Goal: Task Accomplishment & Management: Manage account settings

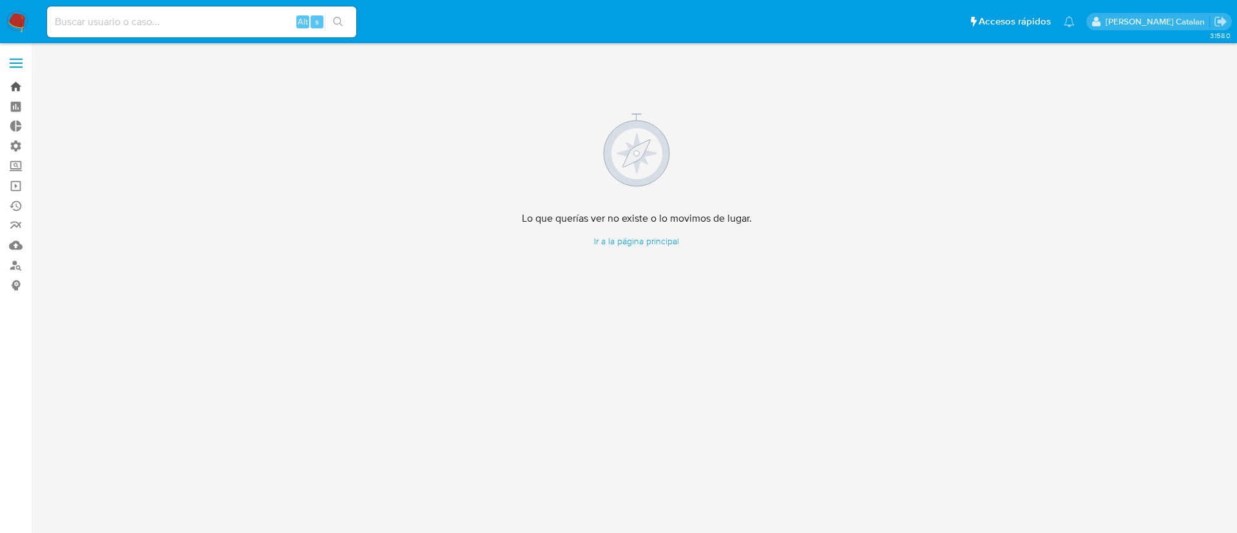
click at [13, 82] on link "Bandeja" at bounding box center [76, 87] width 153 height 20
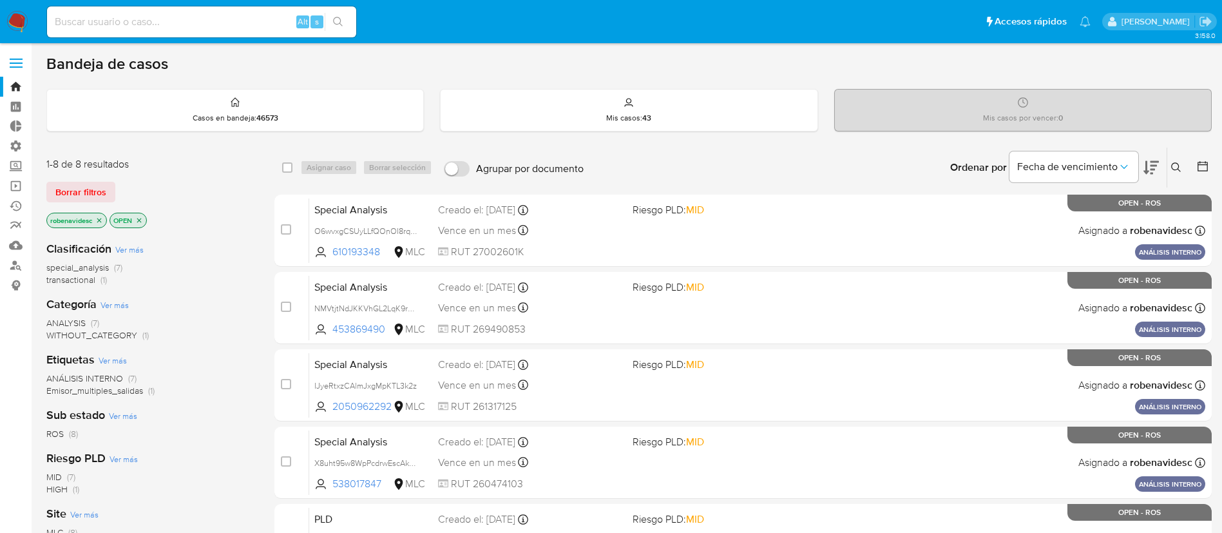
click at [99, 220] on icon "close-filter" at bounding box center [99, 220] width 8 height 8
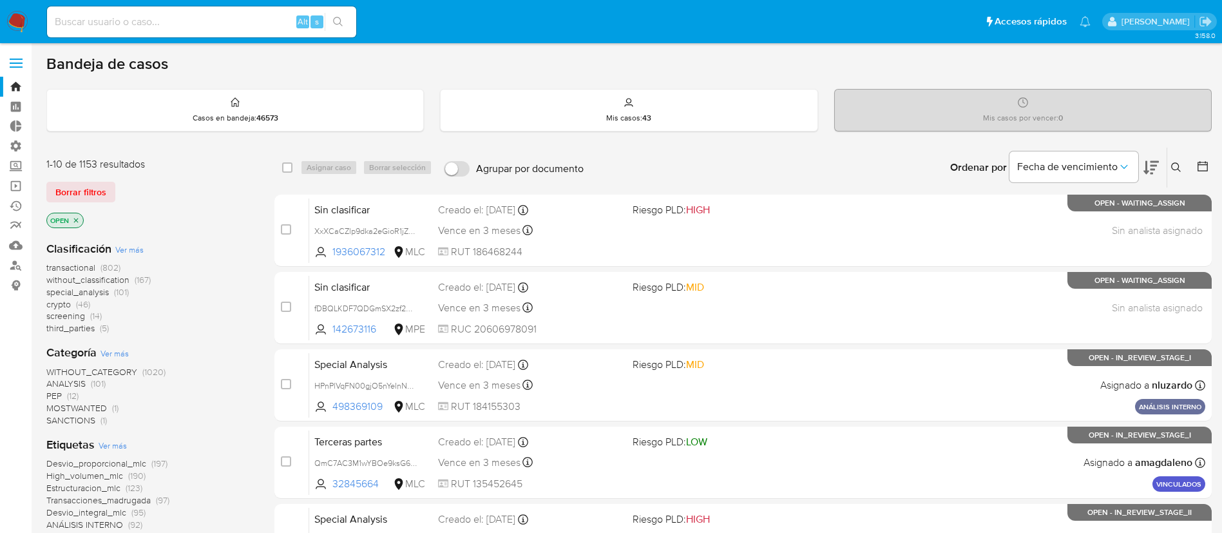
click at [78, 222] on icon "close-filter" at bounding box center [76, 220] width 5 height 5
click at [1171, 165] on icon at bounding box center [1176, 167] width 10 height 10
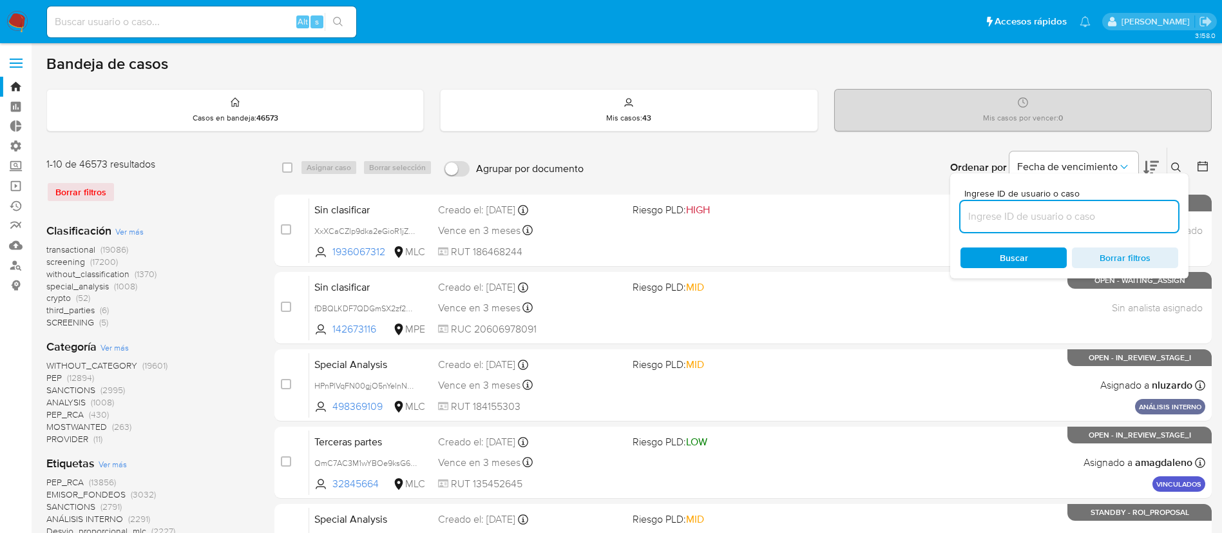
click at [1080, 213] on input at bounding box center [1069, 216] width 218 height 17
type input "NOjU6Iath64HOClzfItXSxl7"
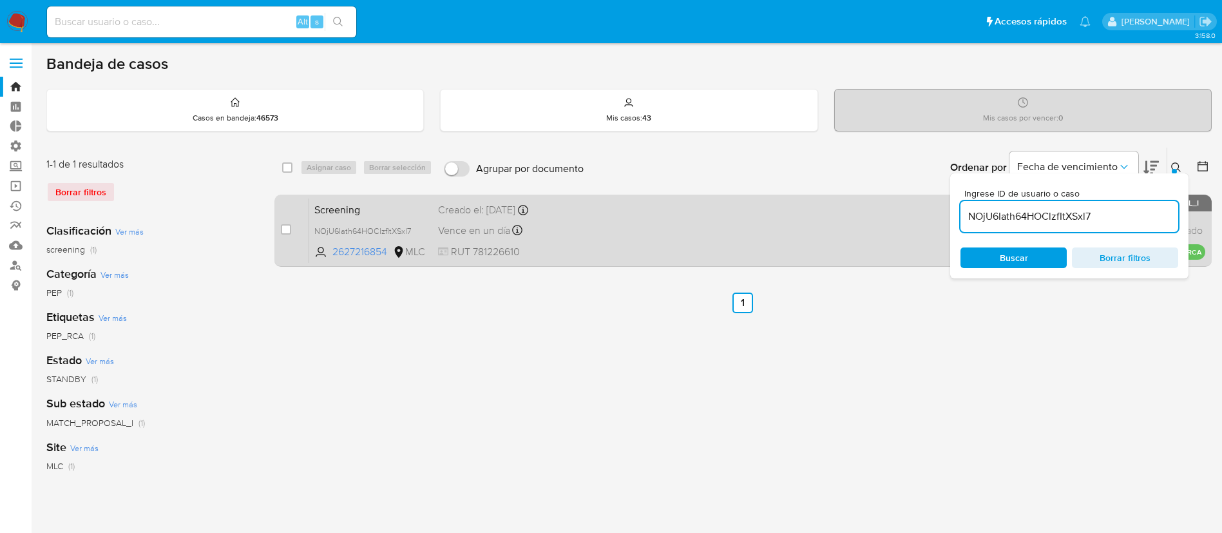
click at [607, 250] on span "RUT 781226610" at bounding box center [530, 252] width 184 height 14
click at [287, 233] on input "checkbox" at bounding box center [286, 229] width 10 height 10
checkbox input "true"
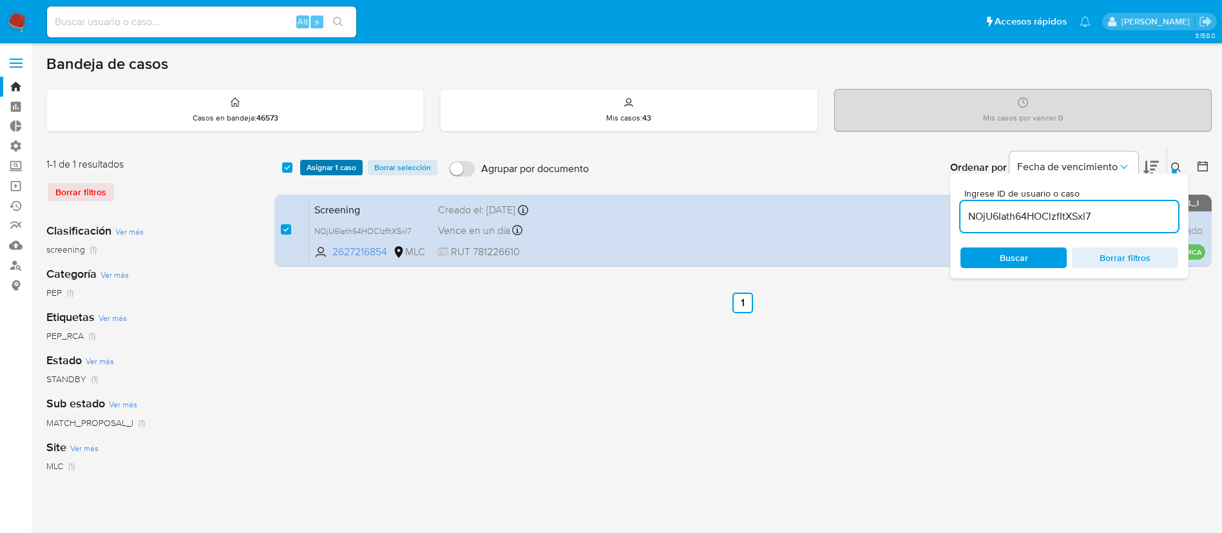
click at [343, 168] on span "Asignar 1 caso" at bounding box center [332, 167] width 50 height 13
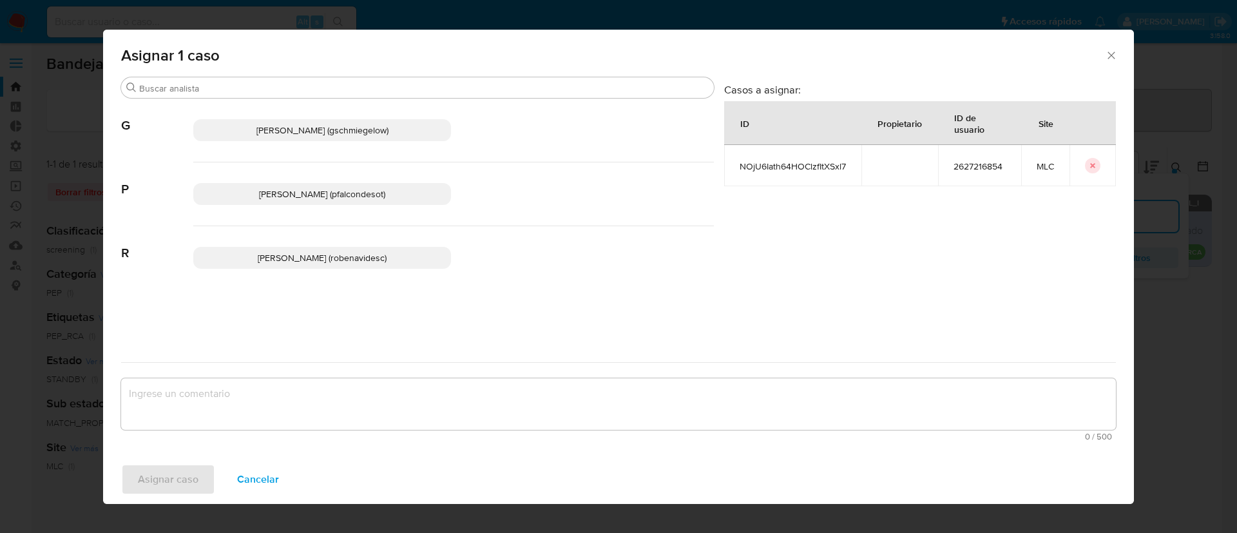
click at [311, 256] on span "Rocio Daniela Benavides Catalan (robenavidesc)" at bounding box center [322, 257] width 129 height 13
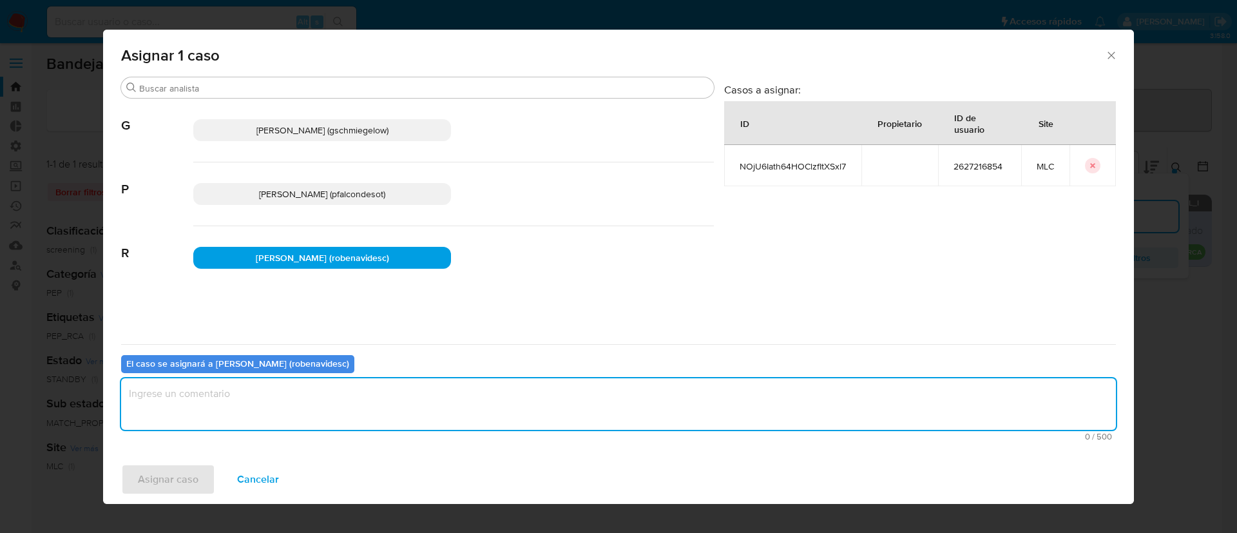
click at [286, 408] on textarea "assign-modal" at bounding box center [618, 404] width 995 height 52
type textarea "Assign"
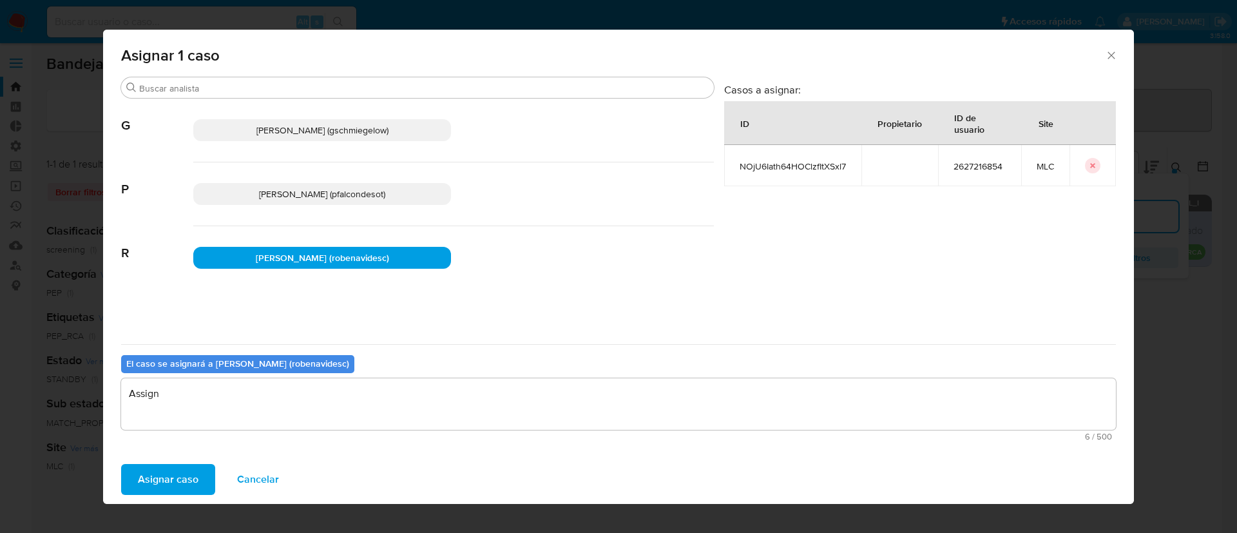
click at [141, 488] on span "Asignar caso" at bounding box center [168, 479] width 61 height 28
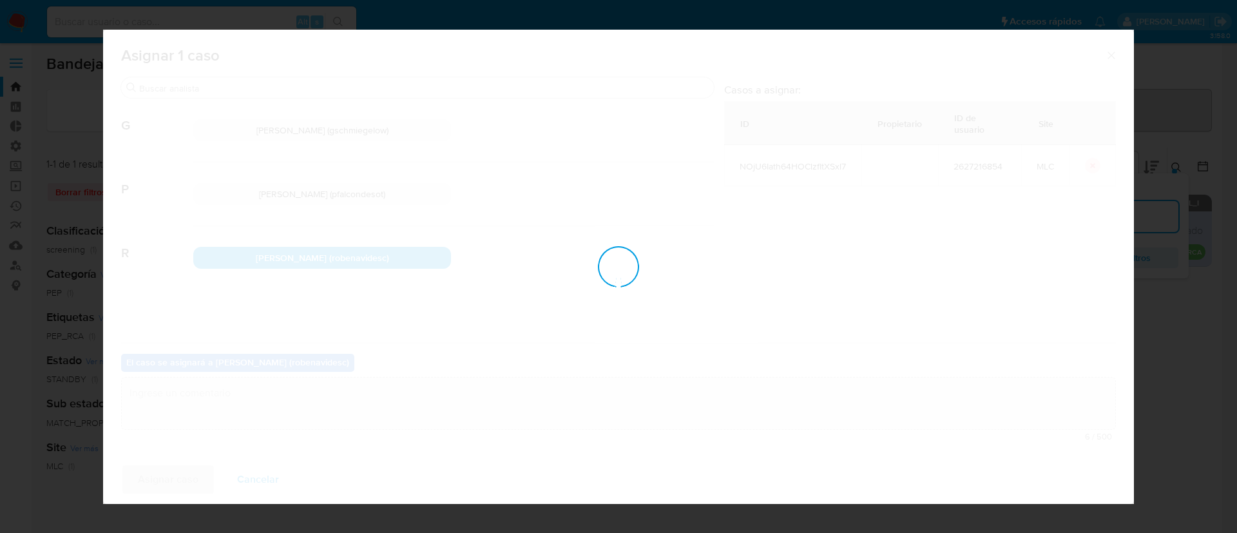
checkbox input "false"
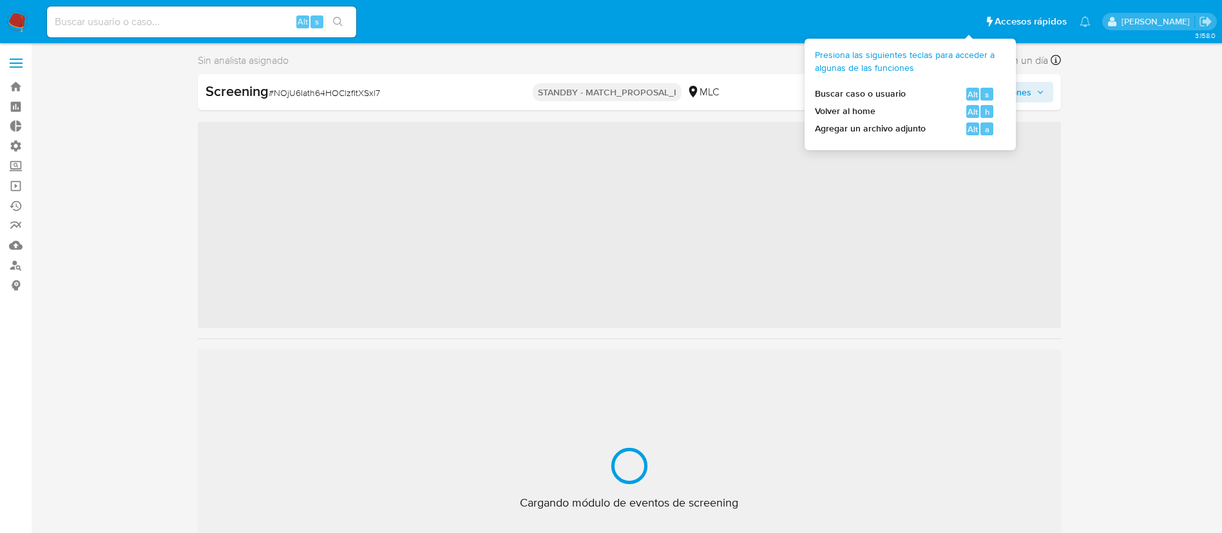
scroll to position [544, 0]
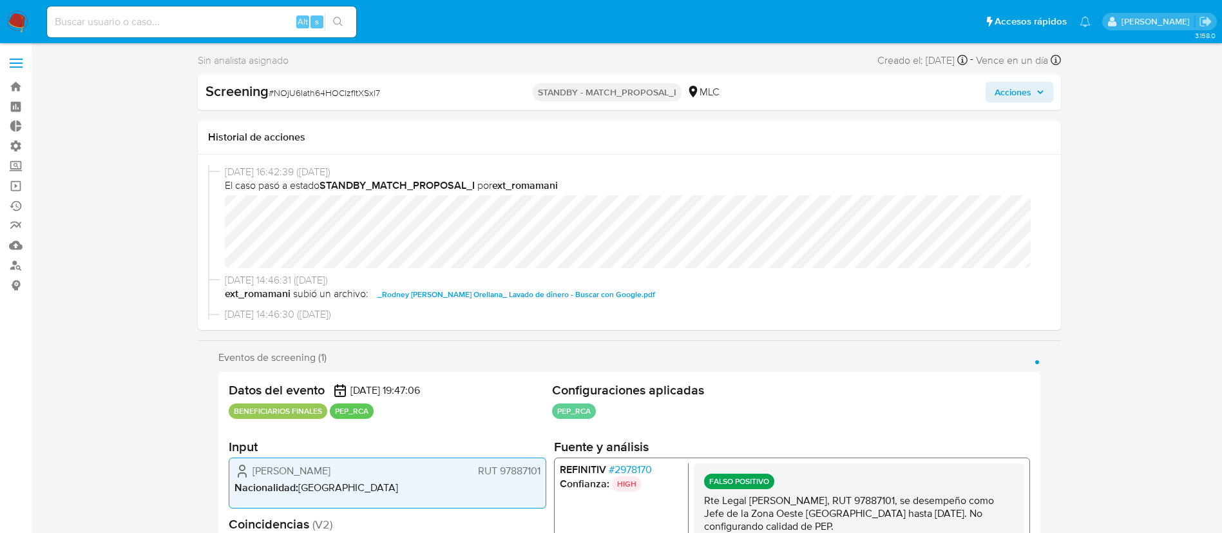
select select "10"
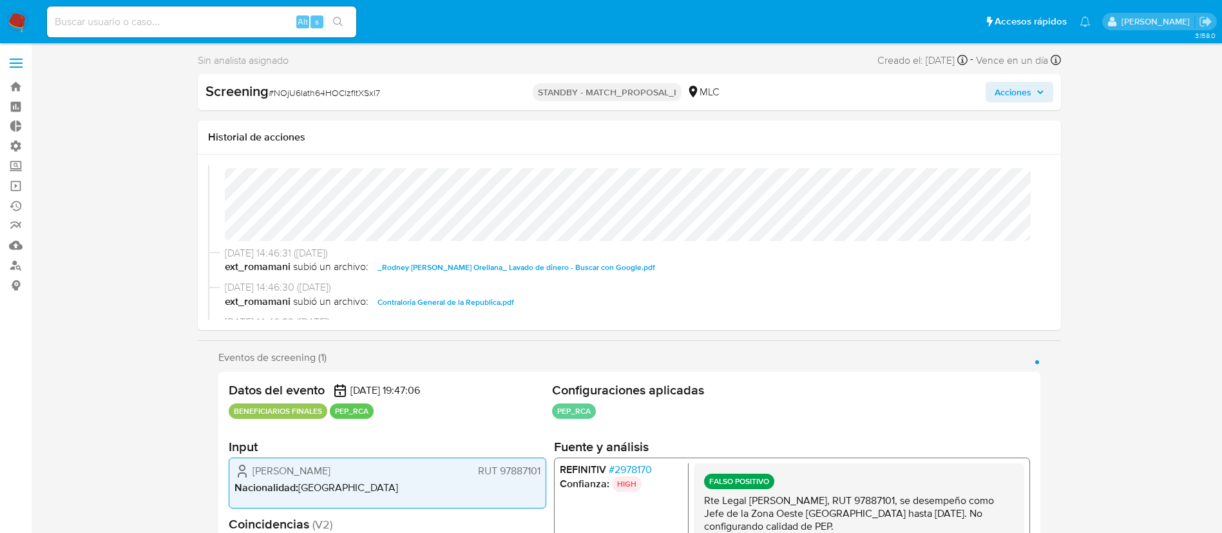
scroll to position [29, 0]
click at [620, 264] on span "_Rodney [PERSON_NAME] Orellana_ Lavado de dinero - Buscar con Google.pdf" at bounding box center [516, 265] width 278 height 15
click at [496, 298] on span "Contraloria General de la Republica.pdf" at bounding box center [445, 299] width 137 height 15
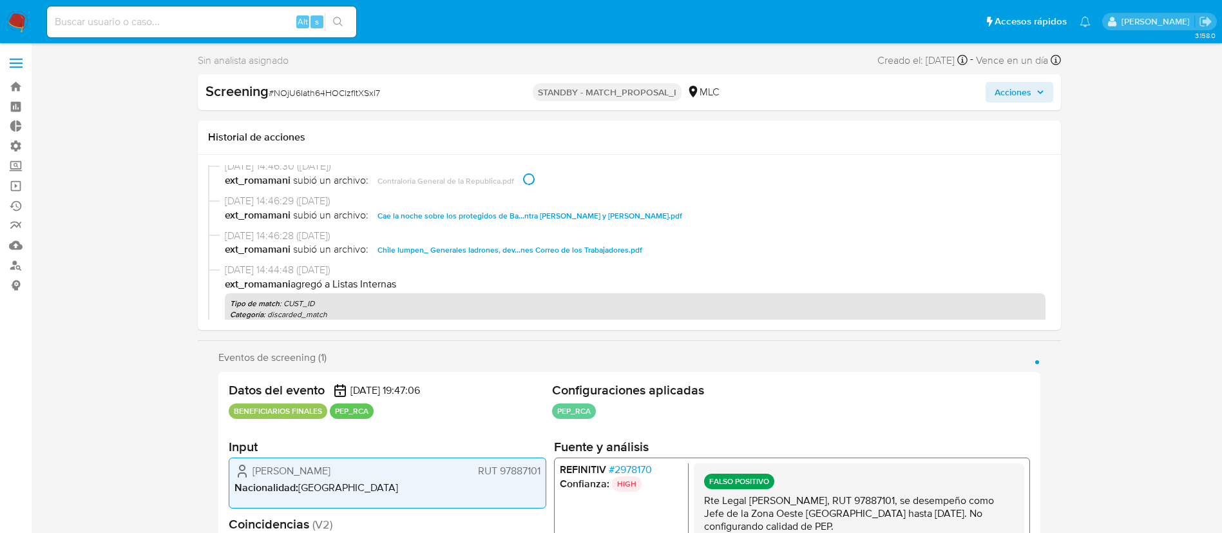
scroll to position [149, 0]
click at [555, 215] on span "Cae la noche sobre los protegidos de Ba...ntra [PERSON_NAME] y [PERSON_NAME].pdf" at bounding box center [529, 214] width 305 height 15
click at [551, 246] on span "Chile lumpen_ Generales ladrones, dev...nes Correo de los Trabajadores.pdf" at bounding box center [509, 249] width 265 height 15
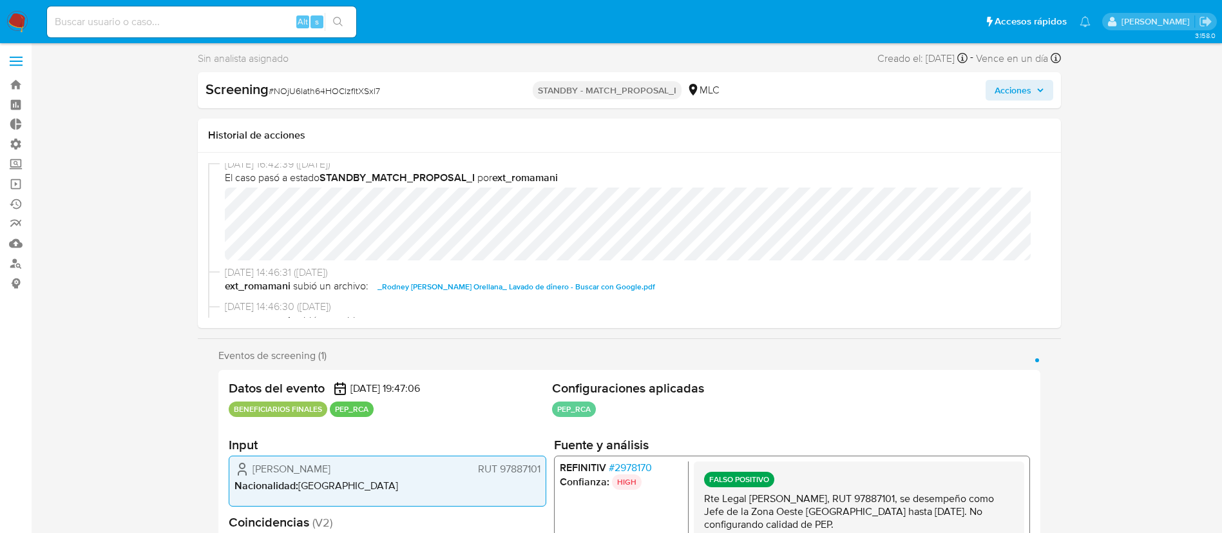
scroll to position [0, 0]
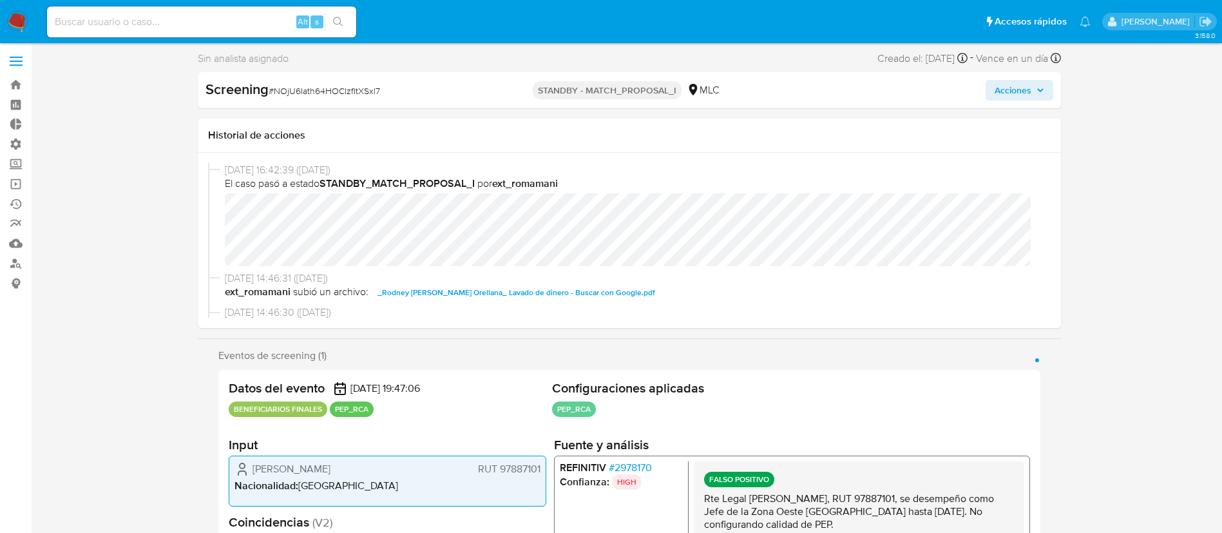
click at [625, 467] on span "# 2978170" at bounding box center [629, 467] width 43 height 13
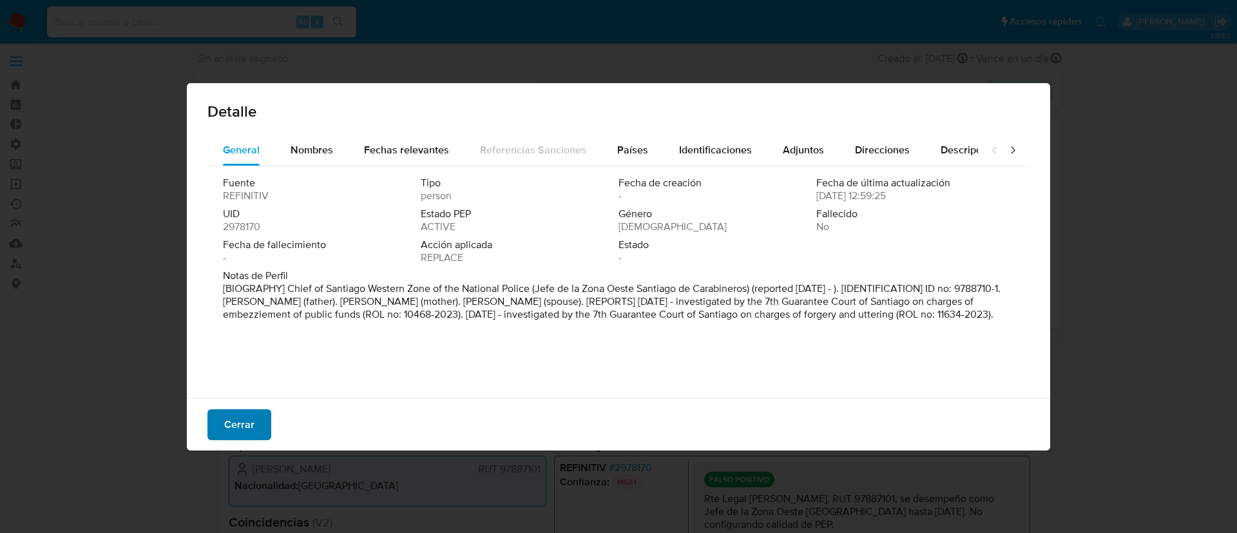
click at [247, 432] on span "Cerrar" at bounding box center [239, 424] width 30 height 28
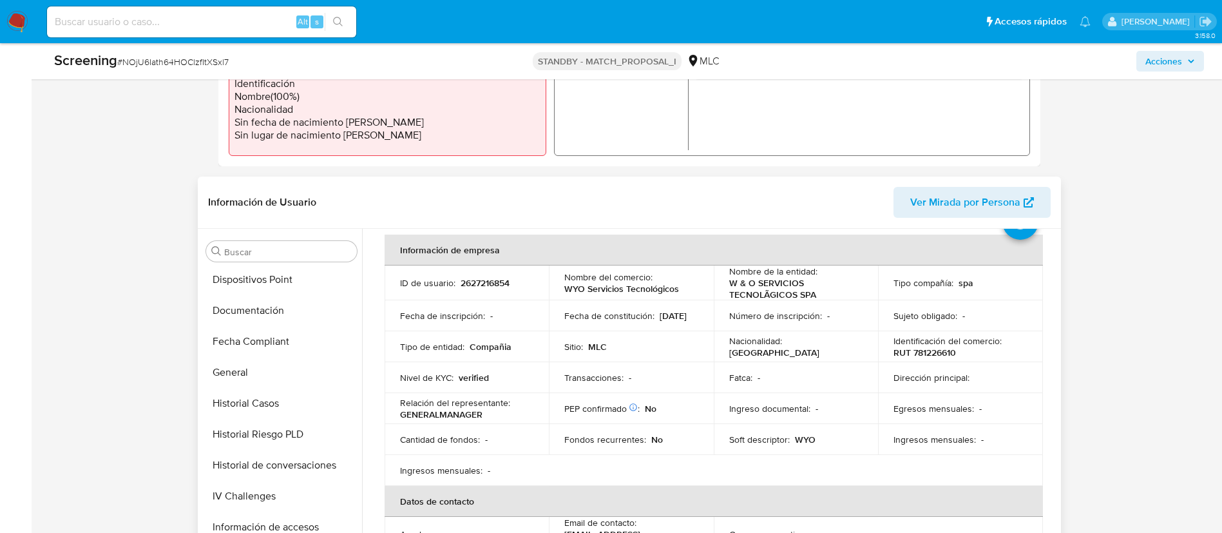
scroll to position [268, 0]
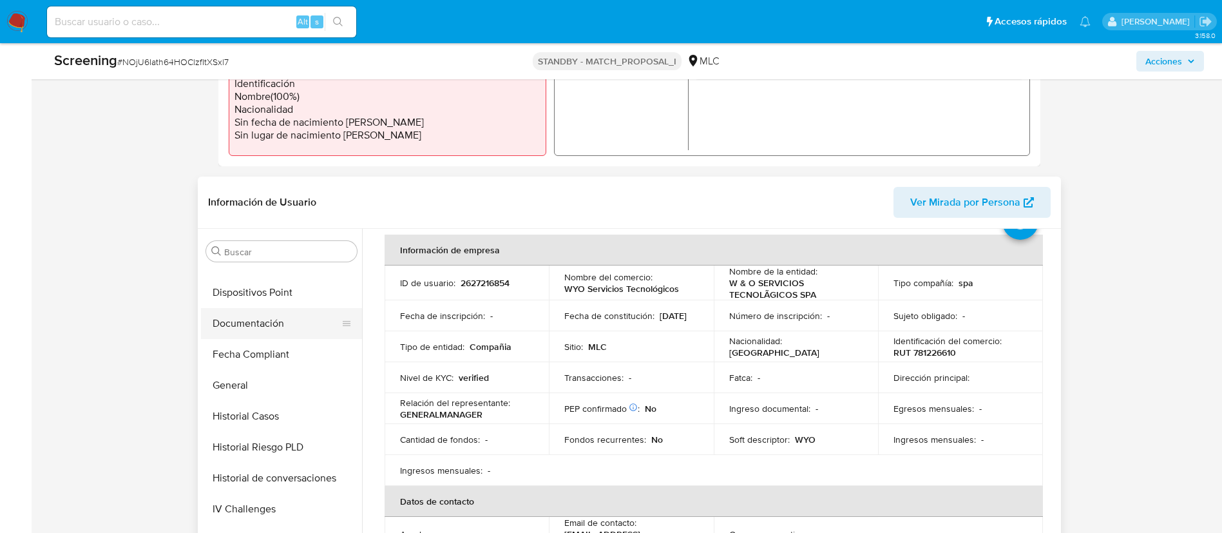
click at [242, 323] on button "Documentación" at bounding box center [276, 323] width 151 height 31
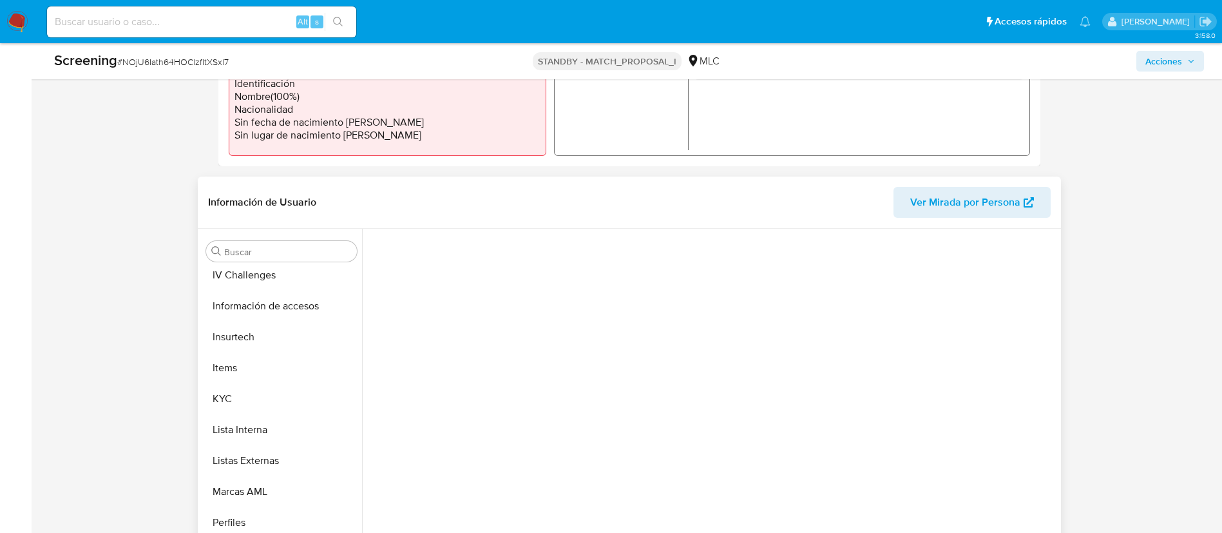
scroll to position [507, 0]
click at [244, 388] on button "KYC" at bounding box center [276, 393] width 151 height 31
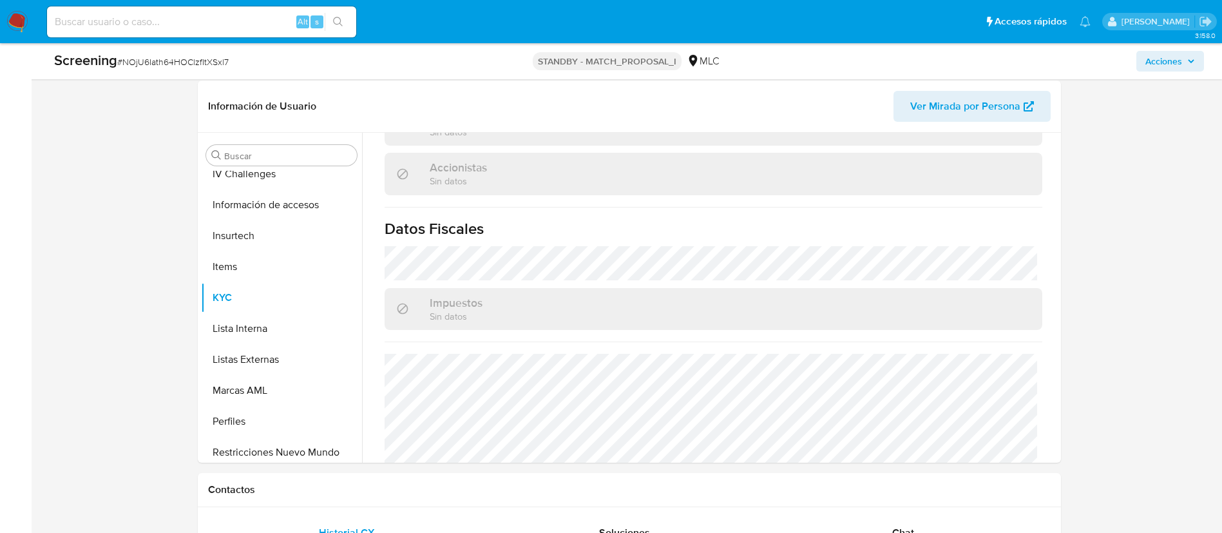
scroll to position [528, 0]
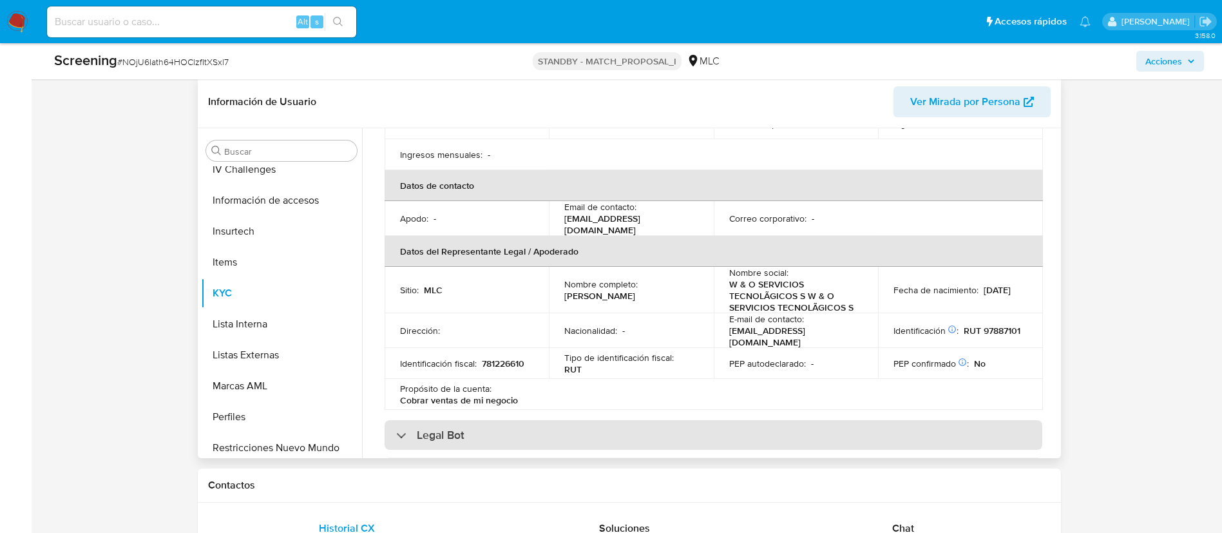
click at [422, 429] on h3 "Legal Bot" at bounding box center [441, 435] width 48 height 14
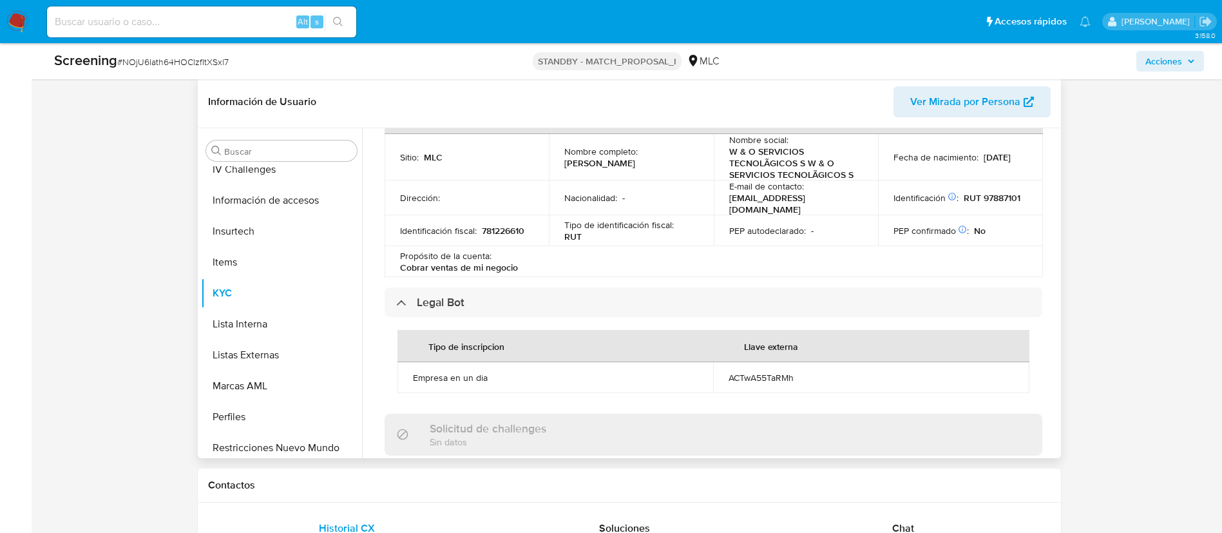
scroll to position [411, 0]
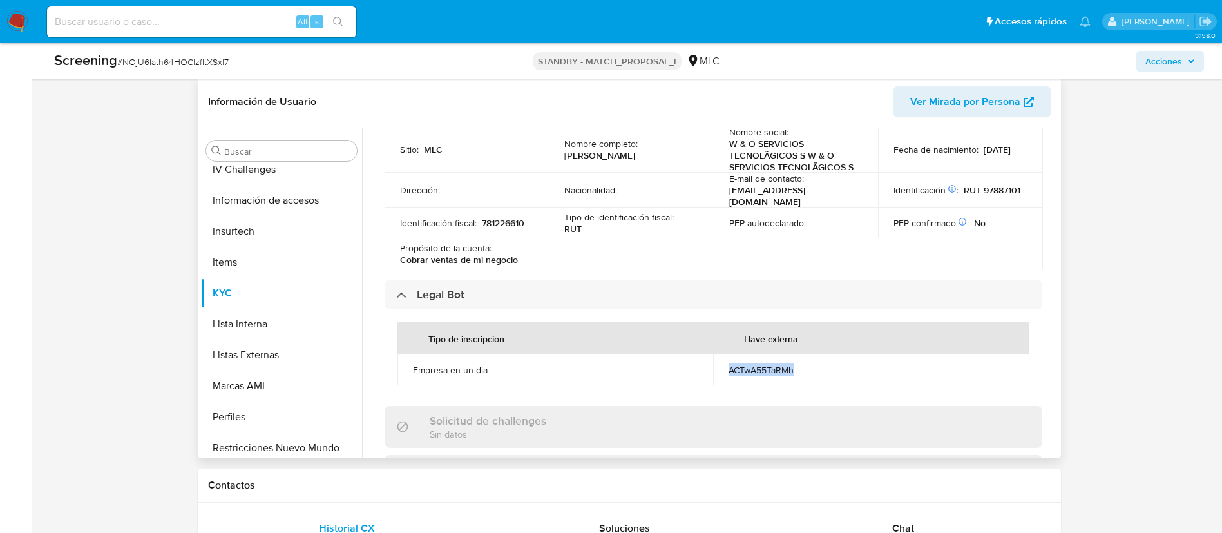
drag, startPoint x: 805, startPoint y: 356, endPoint x: 723, endPoint y: 364, distance: 81.5
click at [723, 364] on td "ACTwA55TaRMh" at bounding box center [871, 369] width 316 height 31
copy div "ACTwA55TaRMh"
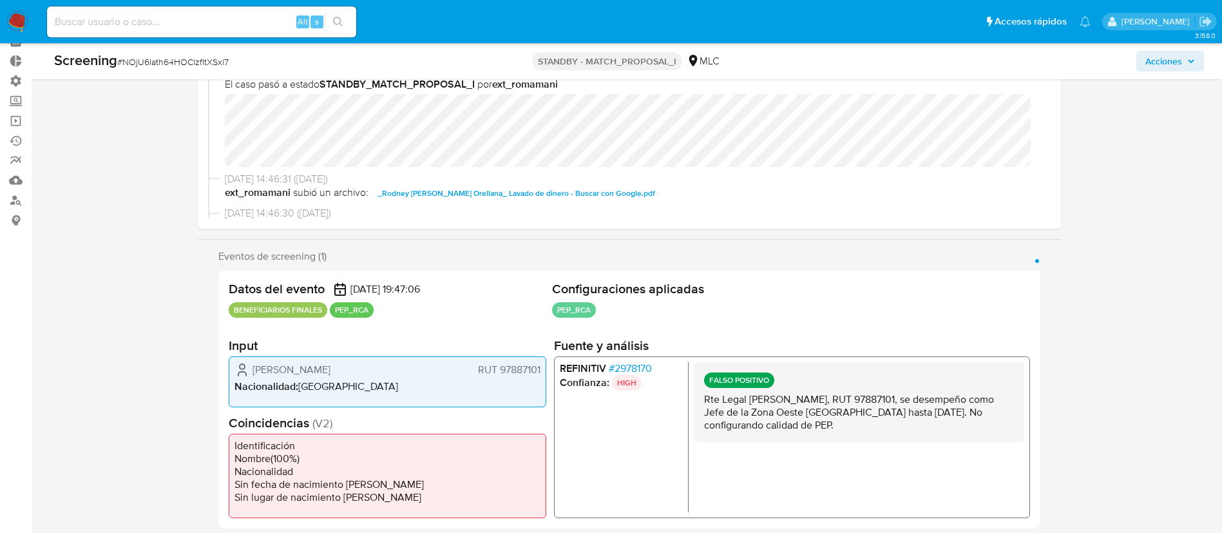
scroll to position [70, 0]
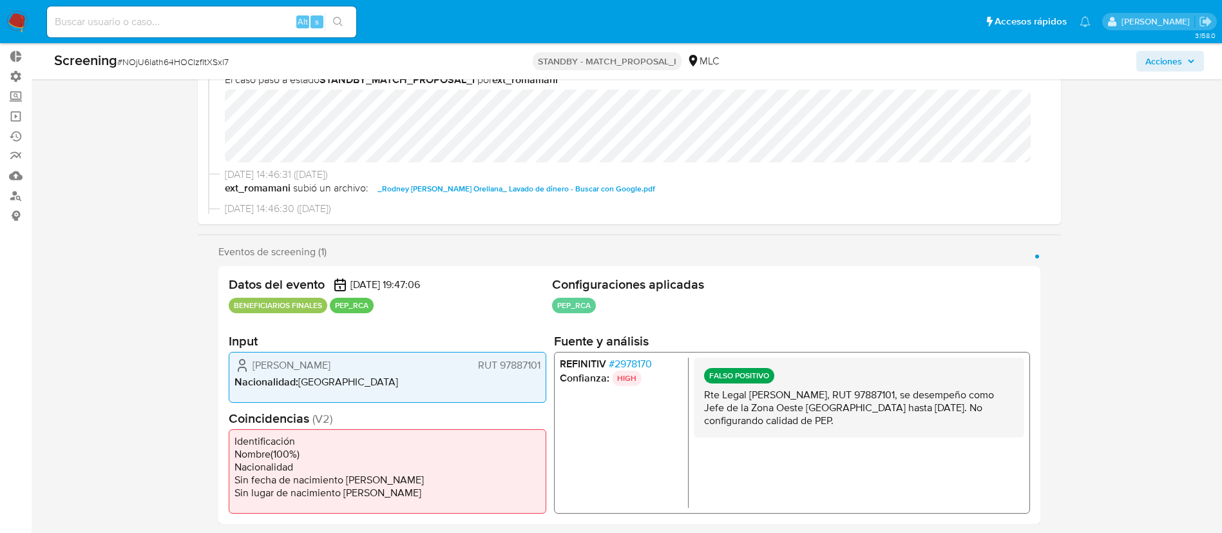
drag, startPoint x: 748, startPoint y: 397, endPoint x: 783, endPoint y: 395, distance: 35.5
click at [783, 395] on p "Rte Legal [PERSON_NAME], RUT 97887101, se desempeño como Jefe de la Zona Oeste …" at bounding box center [858, 407] width 310 height 39
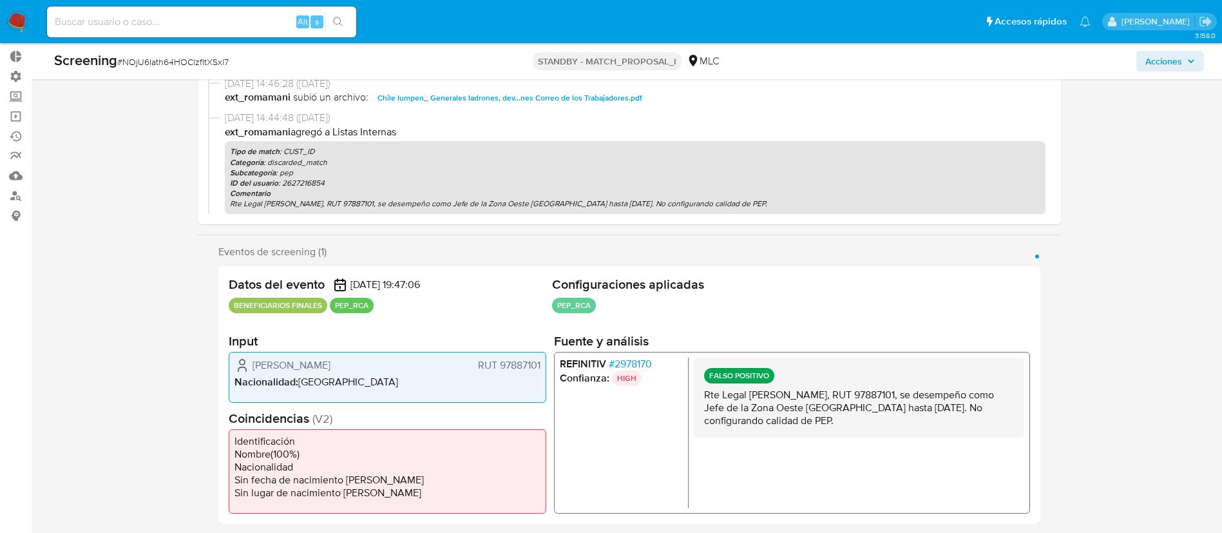
scroll to position [195, 0]
click at [638, 366] on span "# 2978170" at bounding box center [629, 363] width 43 height 13
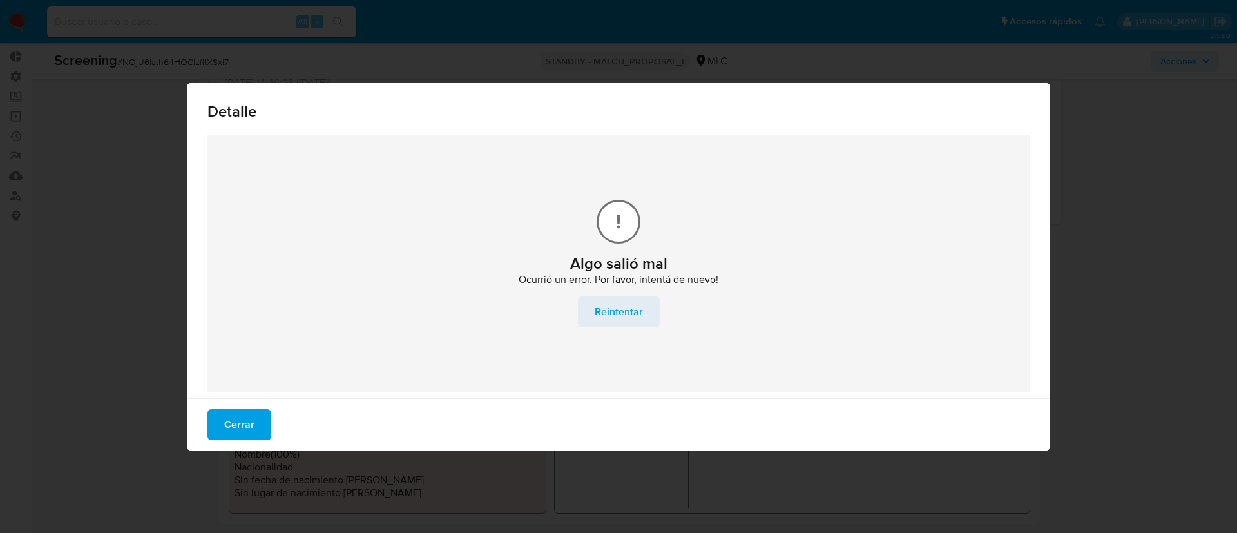
click at [608, 307] on span "Reintentar" at bounding box center [619, 312] width 48 height 28
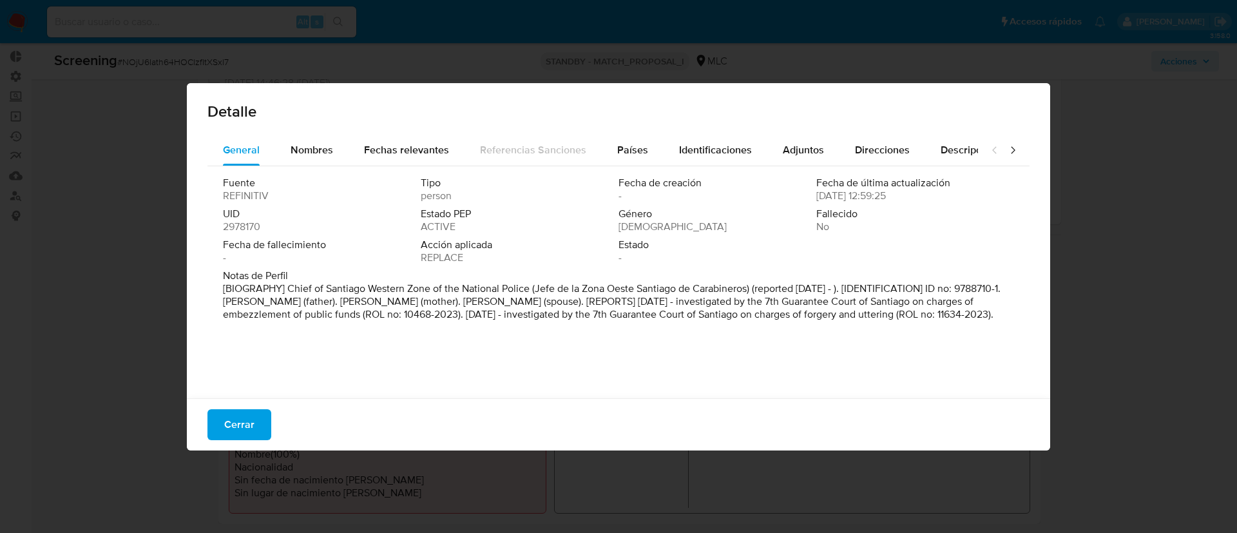
click at [608, 307] on p "[BIOGRAPHY] Chief of Santiago Western Zone of the National Police (Jefe de la Z…" at bounding box center [617, 301] width 788 height 39
click at [544, 320] on p "[BIOGRAPHY] Chief of Santiago Western Zone of the National Police (Jefe de la Z…" at bounding box center [617, 301] width 788 height 39
click at [837, 309] on p "[BIOGRAPHY] Chief of Santiago Western Zone of the National Police (Jefe de la Z…" at bounding box center [617, 301] width 788 height 39
drag, startPoint x: 815, startPoint y: 313, endPoint x: 914, endPoint y: 319, distance: 99.4
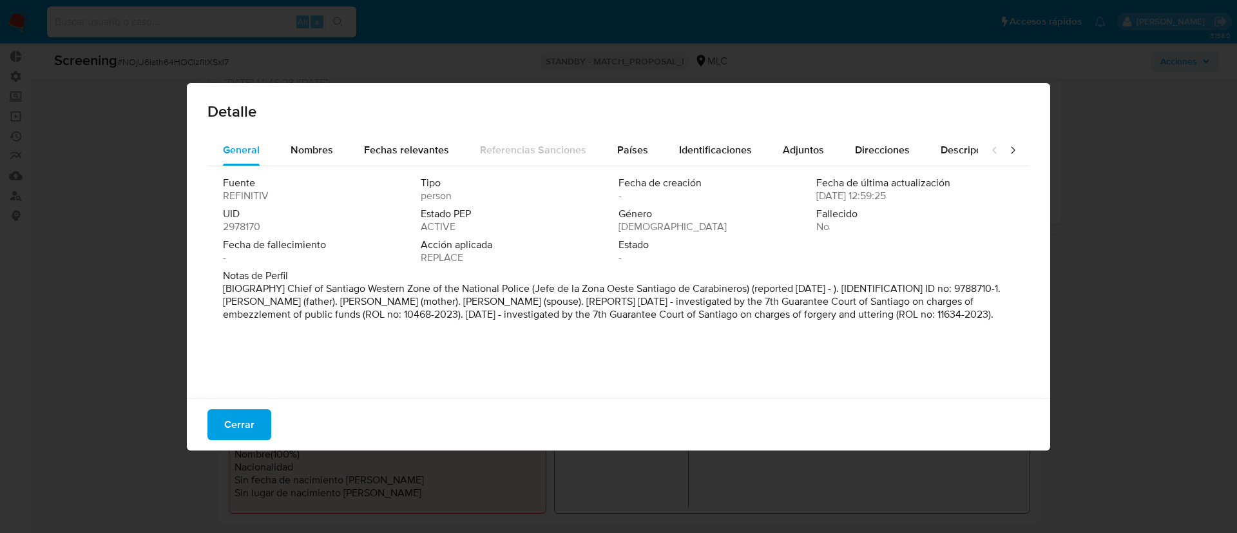
click at [914, 319] on p "[BIOGRAPHY] Chief of Santiago Western Zone of the National Police (Jefe de la Z…" at bounding box center [617, 301] width 788 height 39
drag, startPoint x: 408, startPoint y: 325, endPoint x: 419, endPoint y: 324, distance: 10.3
click at [419, 321] on p "[BIOGRAPHY] Chief of Santiago Western Zone of the National Police (Jefe de la Z…" at bounding box center [617, 301] width 788 height 39
drag, startPoint x: 406, startPoint y: 325, endPoint x: 430, endPoint y: 326, distance: 23.9
click at [430, 321] on p "[BIOGRAPHY] Chief of Santiago Western Zone of the National Police (Jefe de la Z…" at bounding box center [617, 301] width 788 height 39
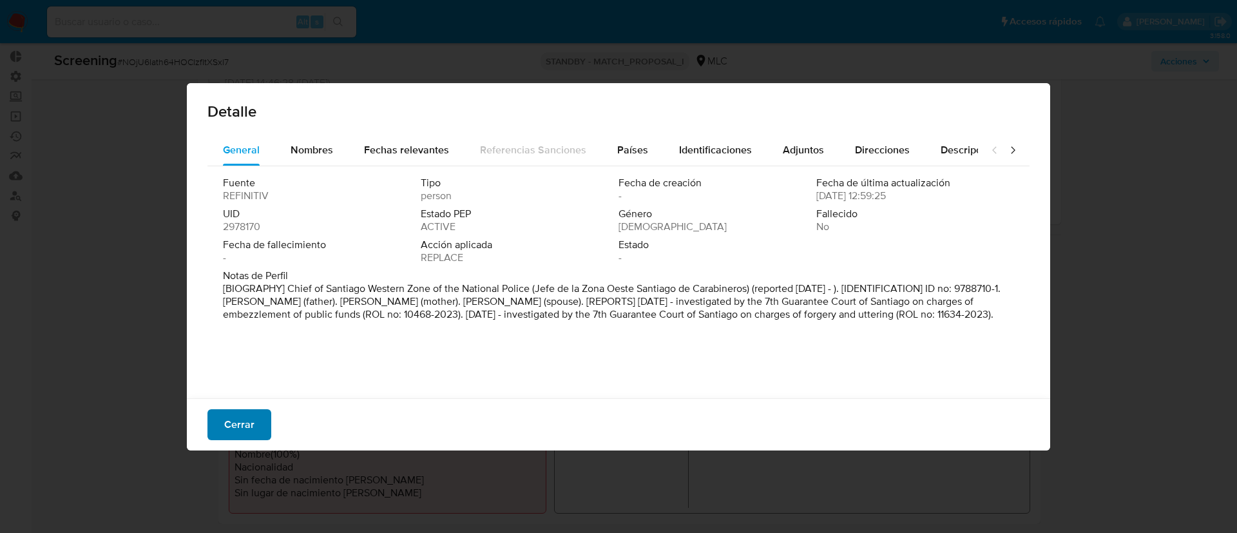
click at [247, 417] on span "Cerrar" at bounding box center [239, 424] width 30 height 28
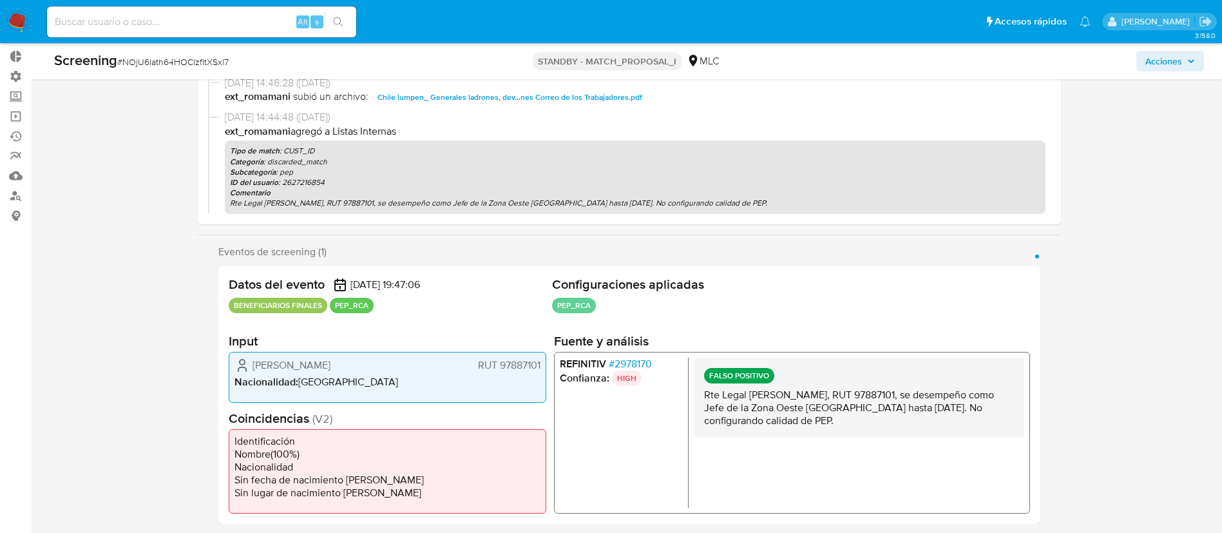
drag, startPoint x: 815, startPoint y: 374, endPoint x: 843, endPoint y: 249, distance: 128.1
click at [843, 249] on section "Eventos de screening (1) Página 1 Datos del evento [DATE] 19:47:06 BENEFICIARIO…" at bounding box center [629, 384] width 822 height 278
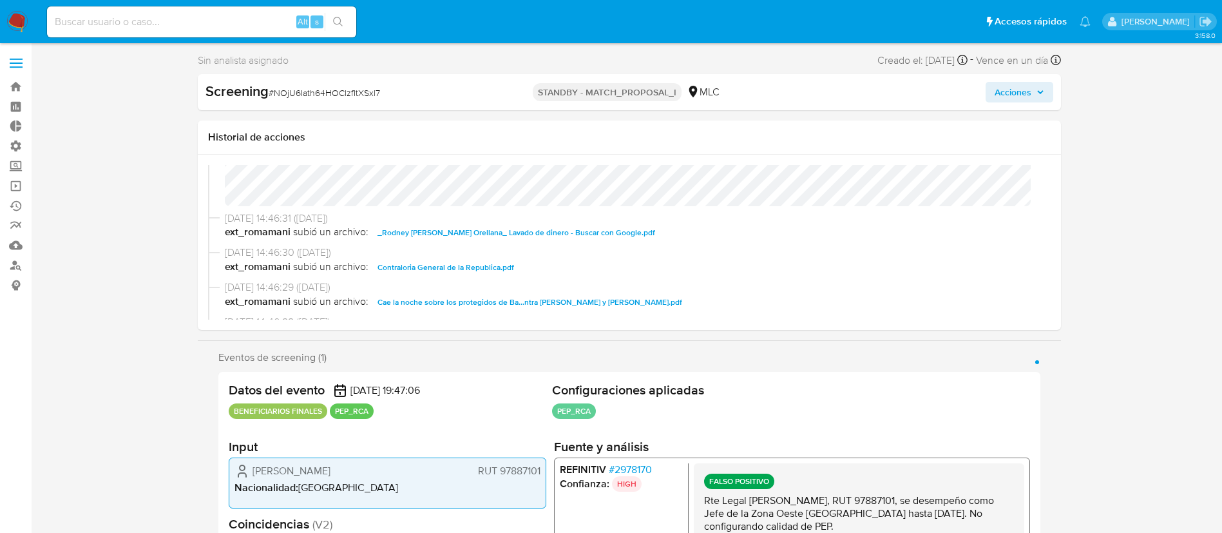
scroll to position [0, 0]
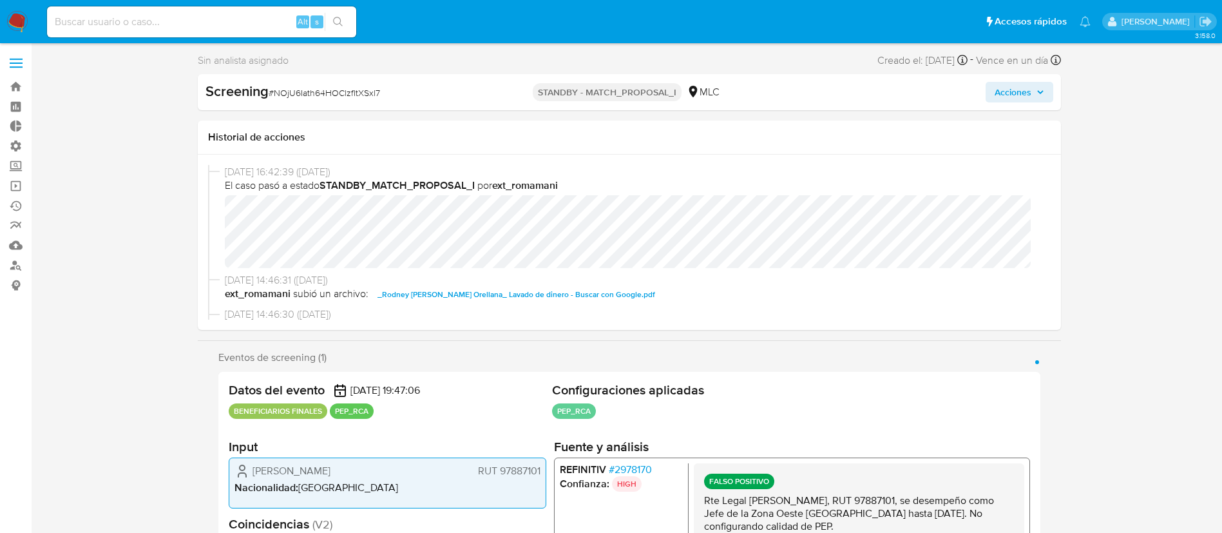
click at [1004, 90] on span "Acciones" at bounding box center [1013, 92] width 37 height 21
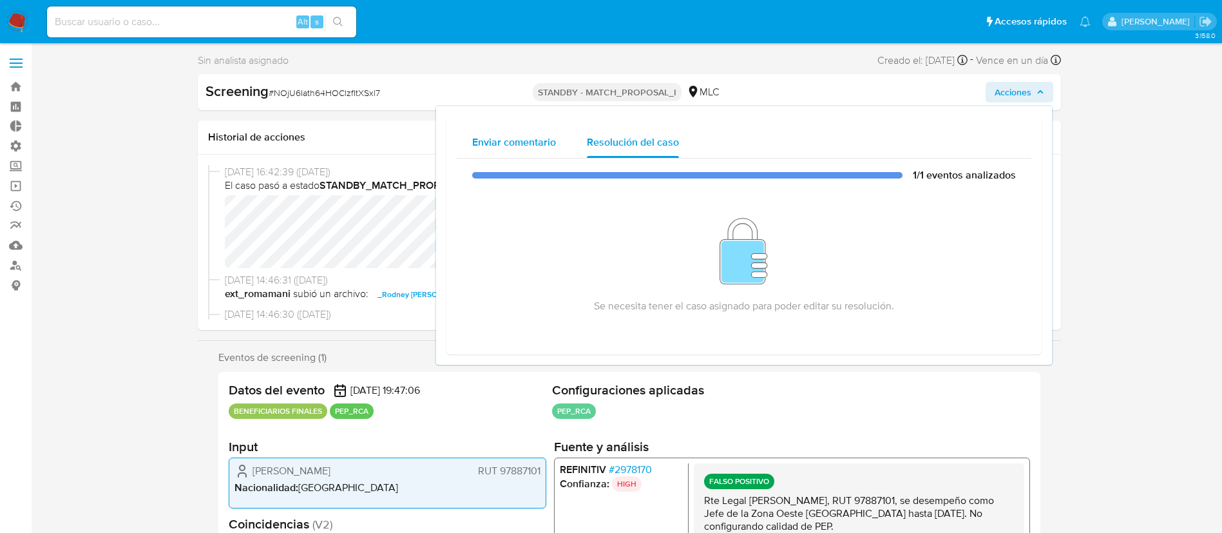
click at [537, 147] on span "Enviar comentario" at bounding box center [514, 142] width 84 height 15
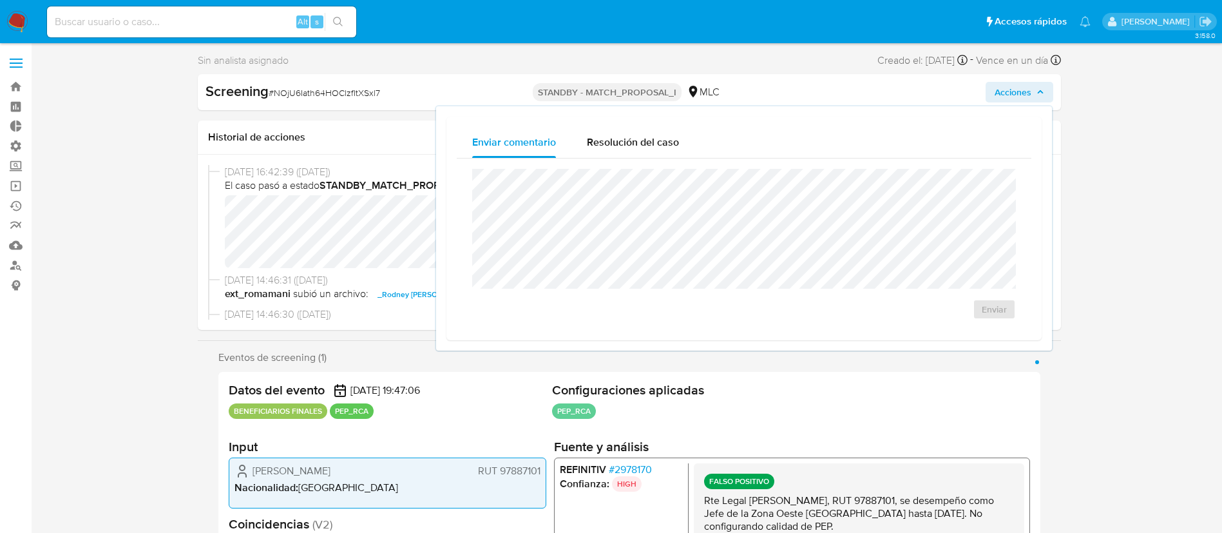
click at [305, 189] on span "El caso pasó a estado STANDBY_MATCH_PROPOSAL_I por ext_romamani" at bounding box center [635, 185] width 821 height 14
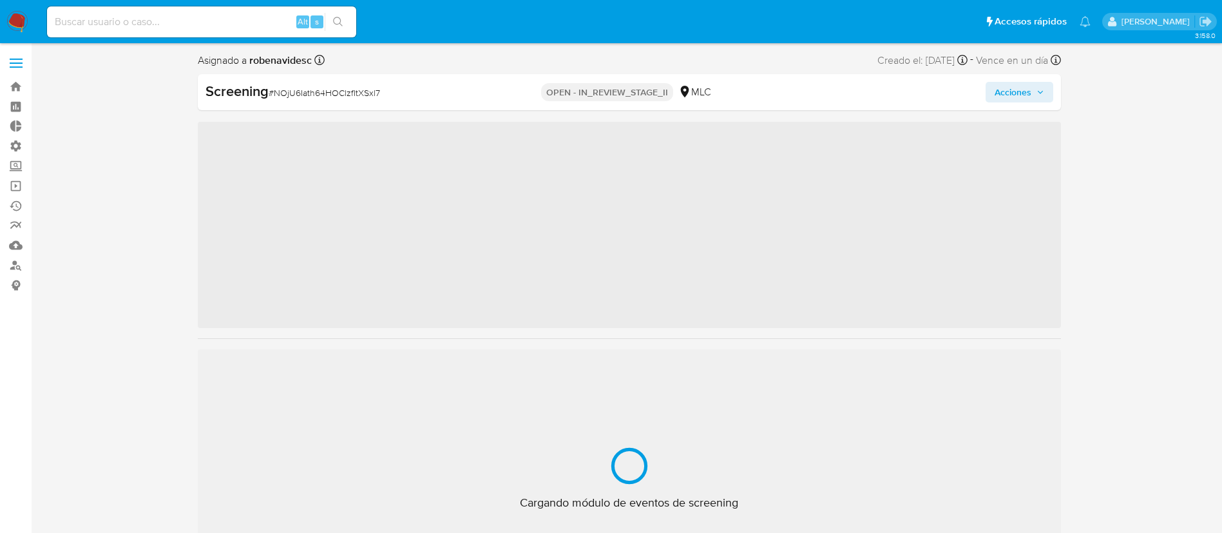
scroll to position [544, 0]
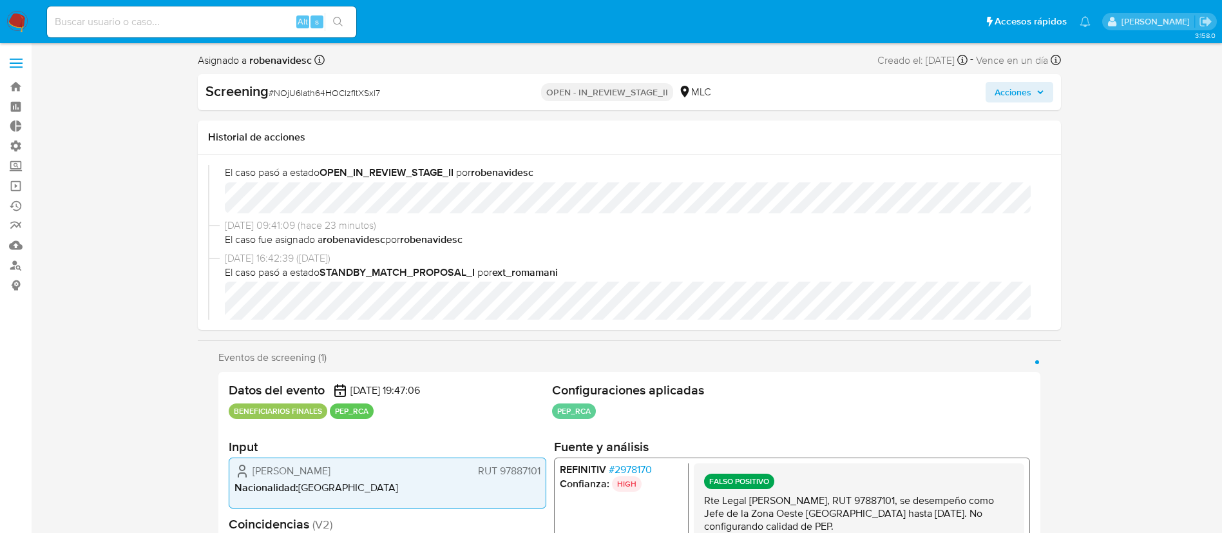
select select "10"
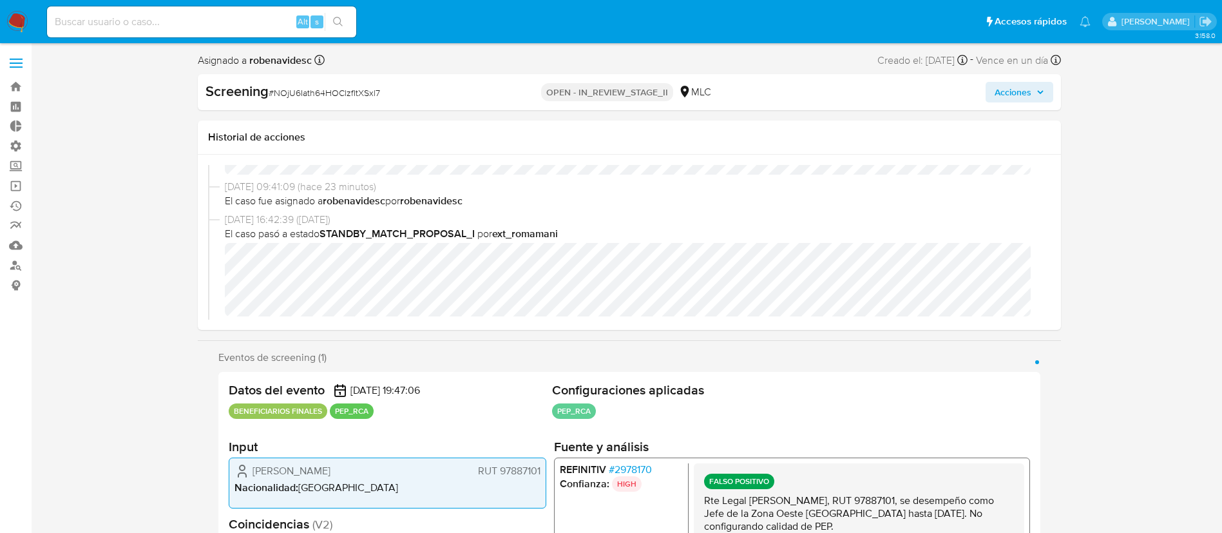
scroll to position [70, 0]
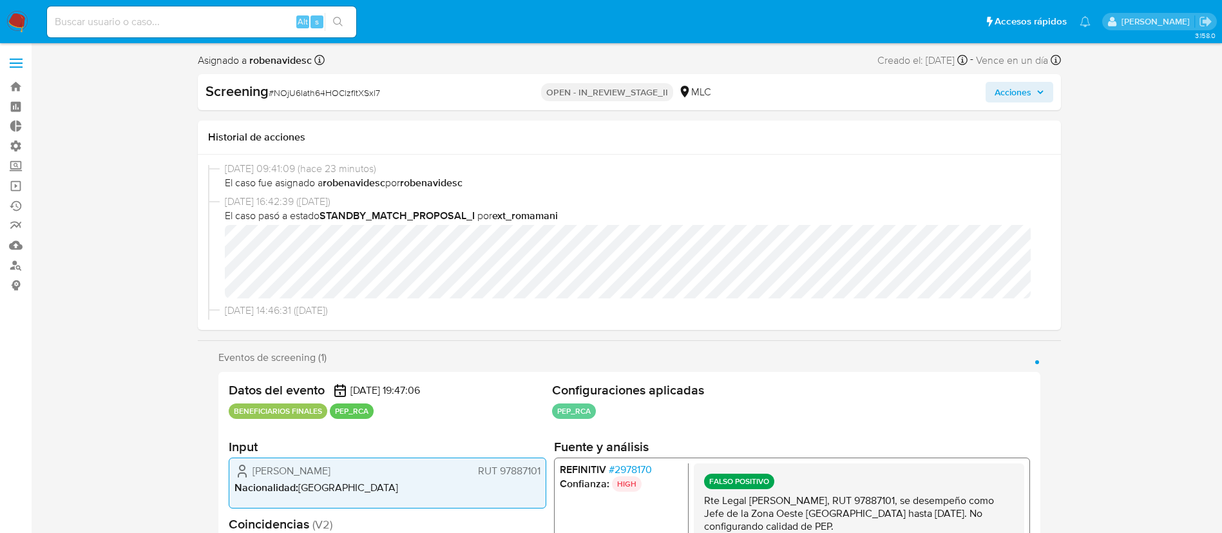
click at [993, 92] on button "Acciones" at bounding box center [1020, 92] width 68 height 21
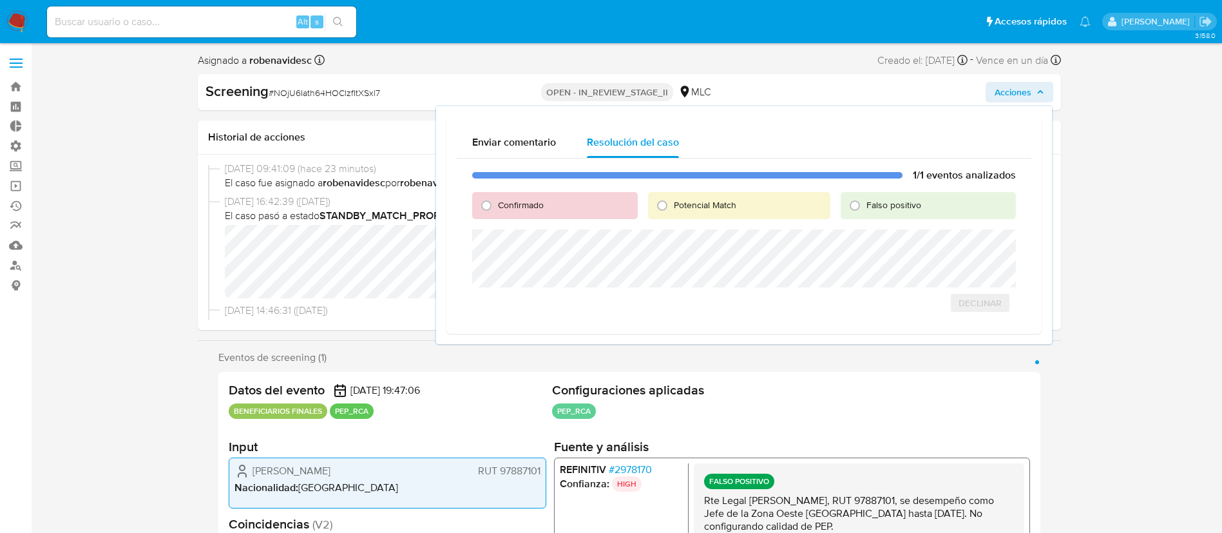
click at [814, 396] on h2 "Configuraciones aplicadas" at bounding box center [791, 390] width 478 height 16
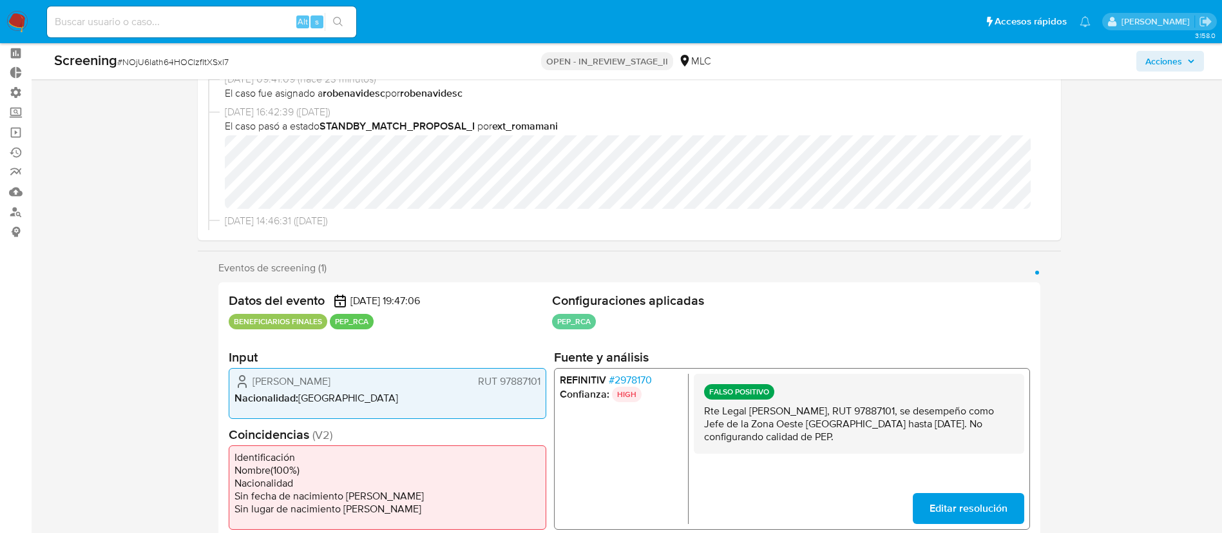
scroll to position [0, 0]
